Goal: Communication & Community: Connect with others

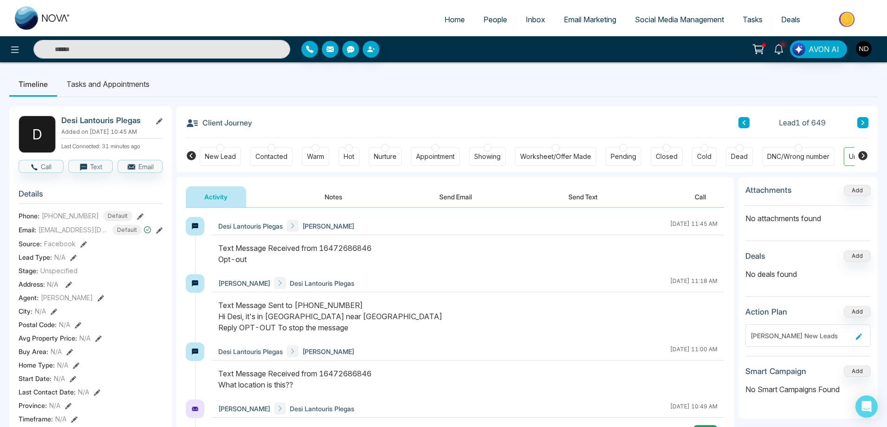
click at [221, 160] on div "New Lead" at bounding box center [220, 156] width 31 height 9
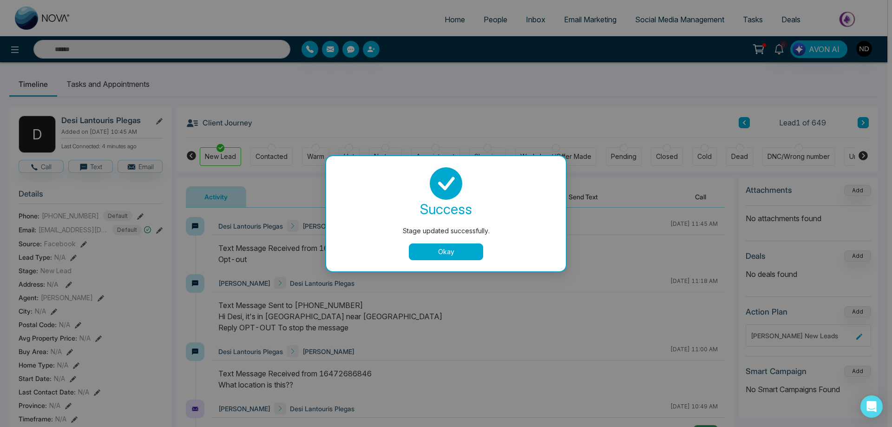
click at [457, 258] on button "Okay" at bounding box center [446, 251] width 74 height 17
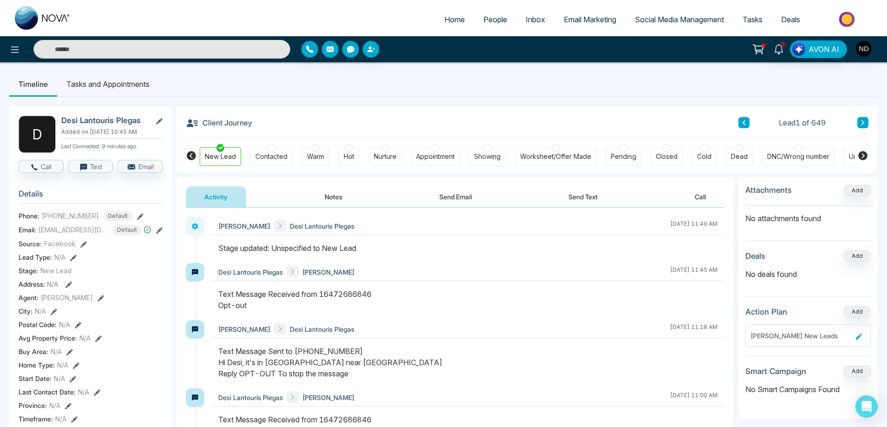
click at [490, 20] on span "People" at bounding box center [495, 19] width 24 height 9
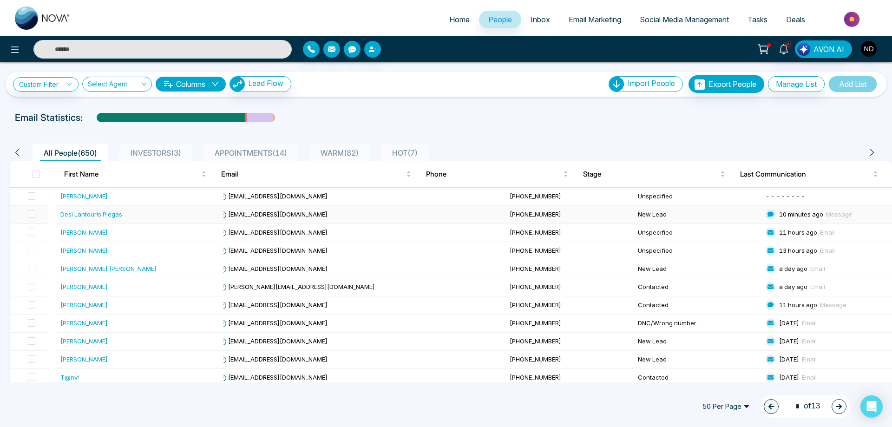
click at [111, 213] on div "Desi Lantouris Plegas" at bounding box center [91, 213] width 62 height 9
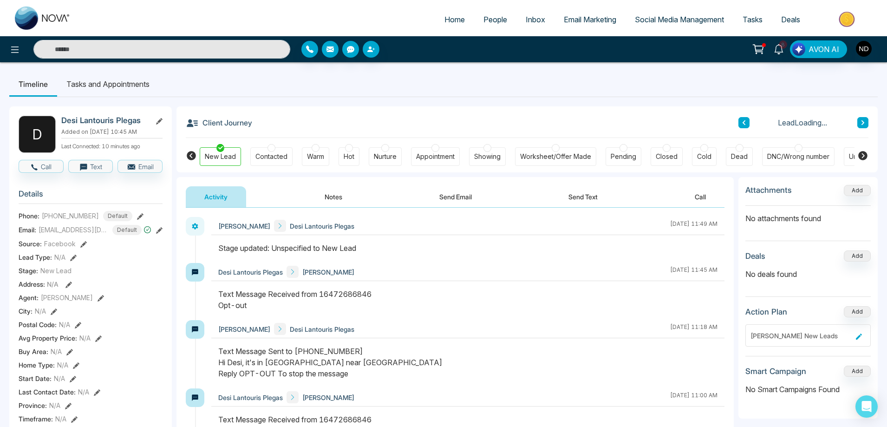
click at [575, 198] on button "Send Text" at bounding box center [583, 196] width 66 height 21
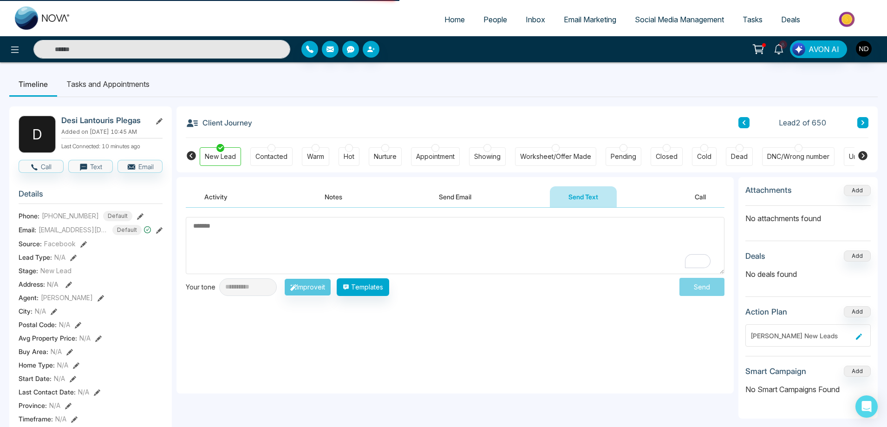
click at [458, 247] on textarea "To enrich screen reader interactions, please activate Accessibility in Grammarl…" at bounding box center [455, 245] width 539 height 57
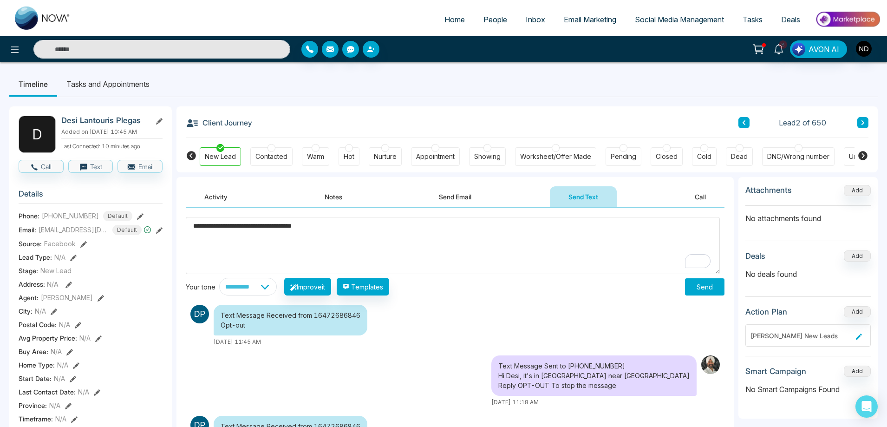
click at [277, 224] on textarea "**********" at bounding box center [453, 245] width 534 height 57
click at [264, 229] on textarea "**********" at bounding box center [453, 245] width 534 height 57
type textarea "**********"
click at [692, 284] on button "Send" at bounding box center [704, 286] width 39 height 17
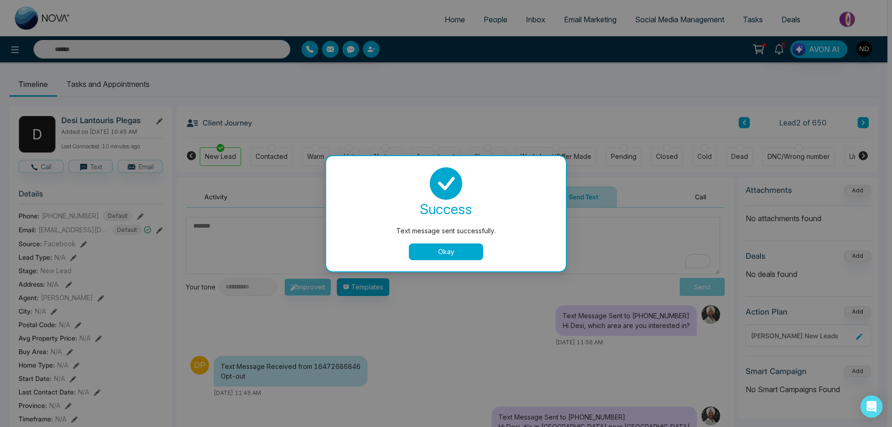
click at [446, 261] on div "success Text message sent successfully. Okay" at bounding box center [446, 213] width 240 height 115
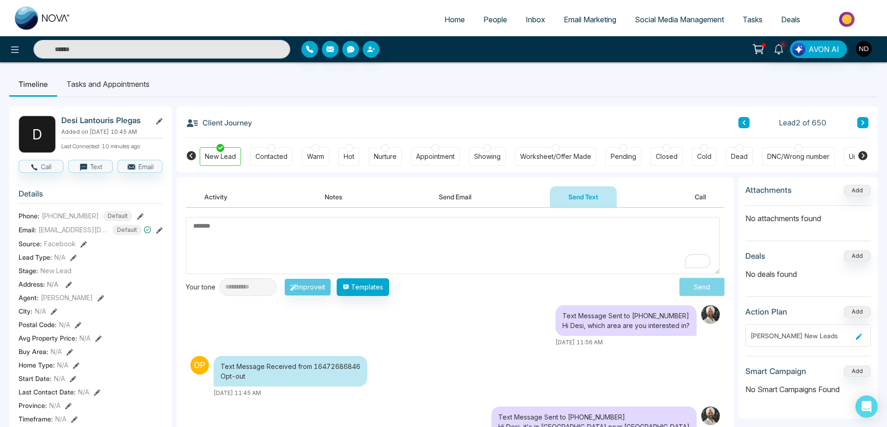
click at [460, 312] on div "Text Message Sent to +16472686846 Hi Desi, which area are you interested in? Oc…" at bounding box center [455, 325] width 539 height 41
click at [470, 268] on textarea "To enrich screen reader interactions, please activate Accessibility in Grammarl…" at bounding box center [453, 245] width 534 height 57
click at [484, 335] on div "Text Message Sent to +16472686846 Hi Desi, which area are you interested in? Oc…" at bounding box center [455, 325] width 539 height 41
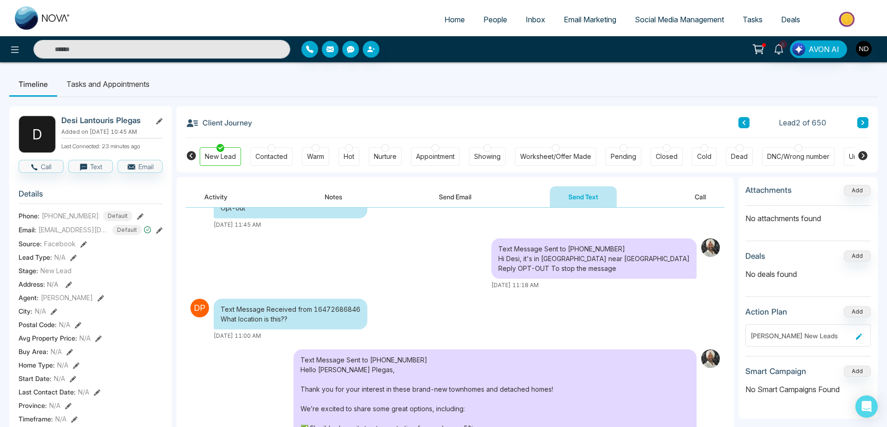
scroll to position [29, 0]
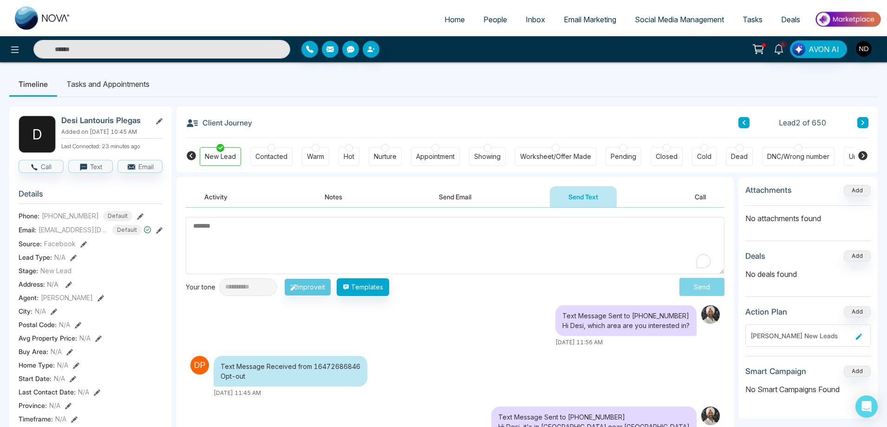
click at [535, 244] on textarea "To enrich screen reader interactions, please activate Accessibility in Grammarl…" at bounding box center [455, 245] width 539 height 57
click at [460, 322] on div "Text Message Sent to +16472686846 Hi Desi, which area are you interested in? Oc…" at bounding box center [455, 325] width 539 height 41
